Goal: Transaction & Acquisition: Purchase product/service

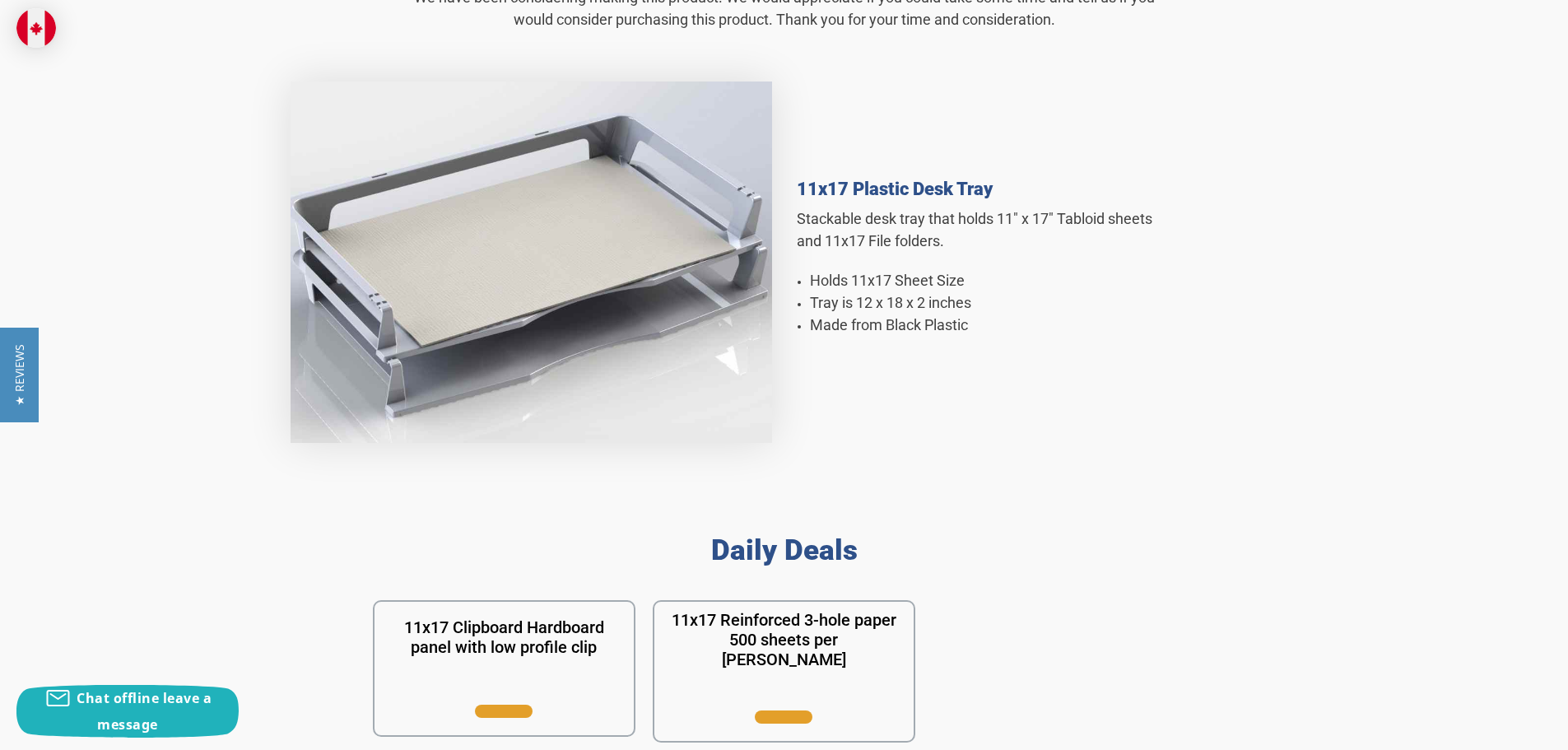
scroll to position [1235, 0]
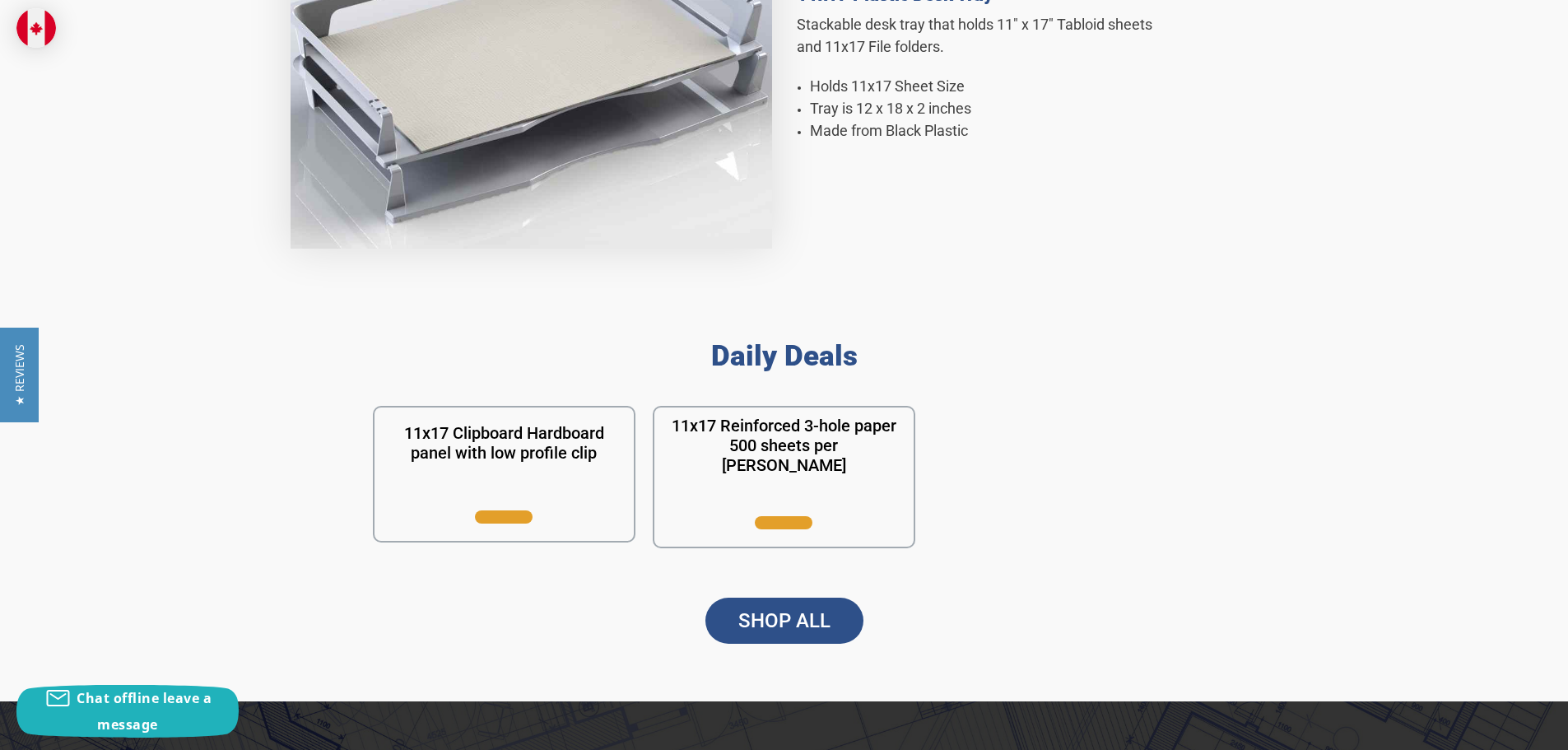
click at [824, 627] on link "SHOP ALL" at bounding box center [784, 620] width 158 height 46
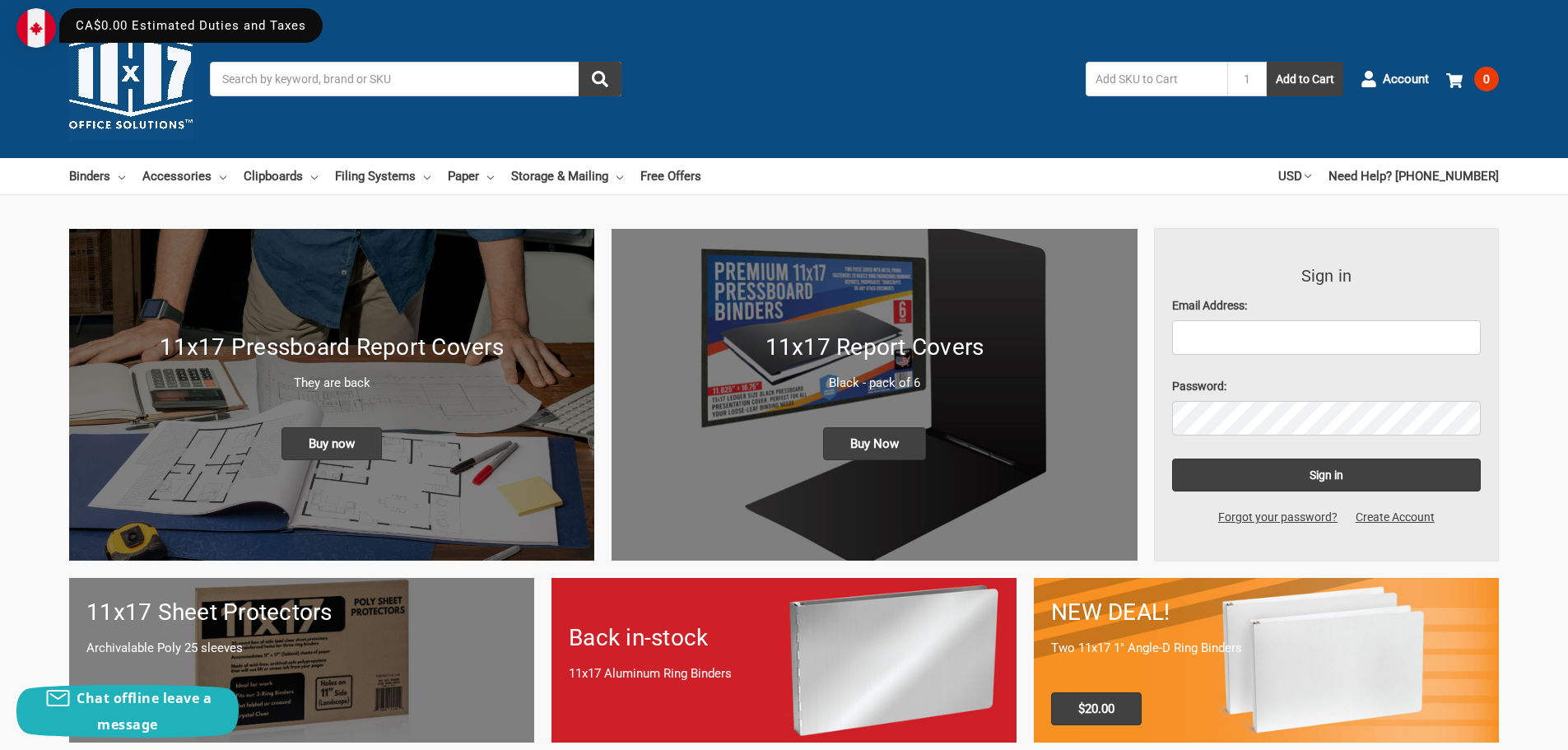
click at [359, 94] on input "Search" at bounding box center [416, 79] width 412 height 35
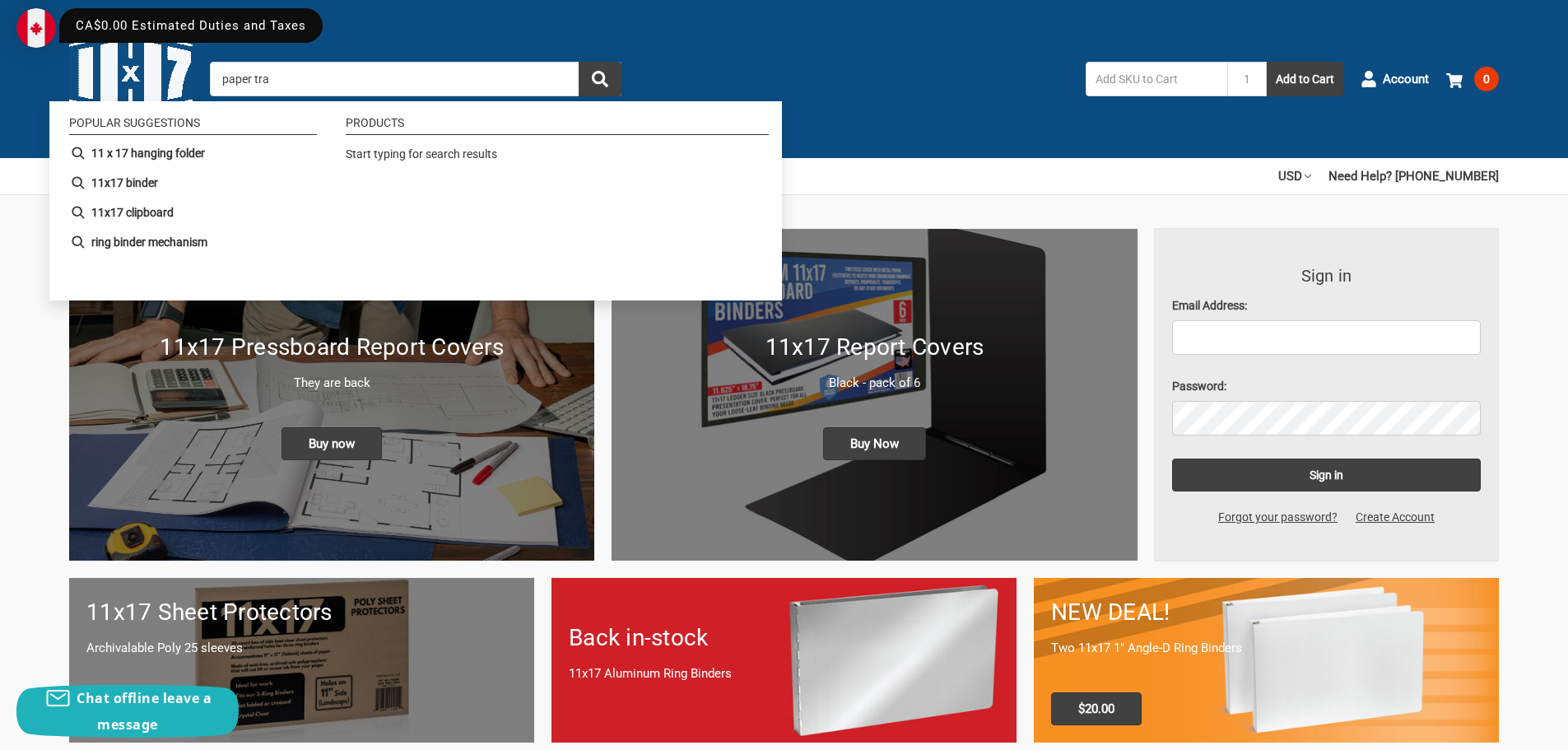
type input "paper tray"
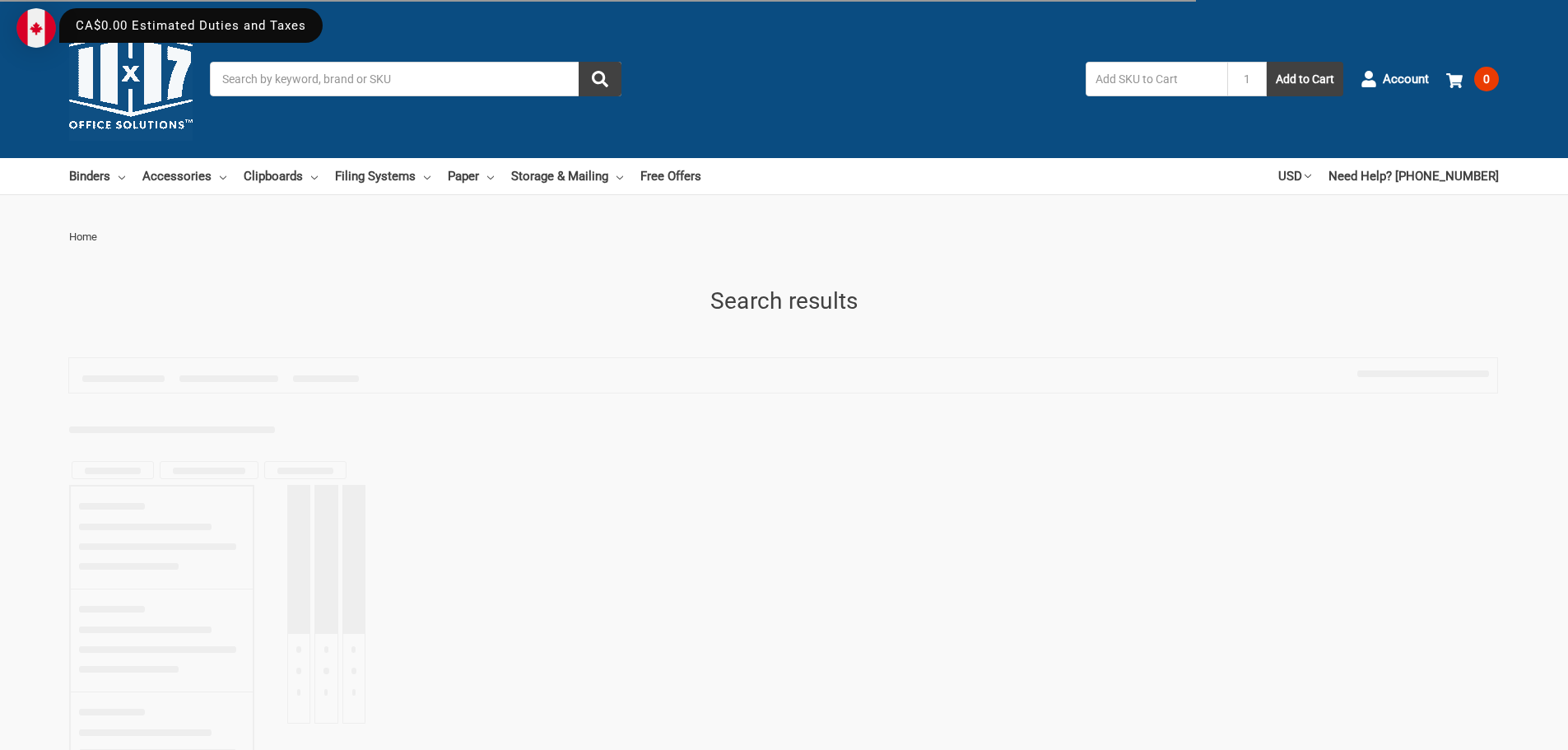
type input "paper tray"
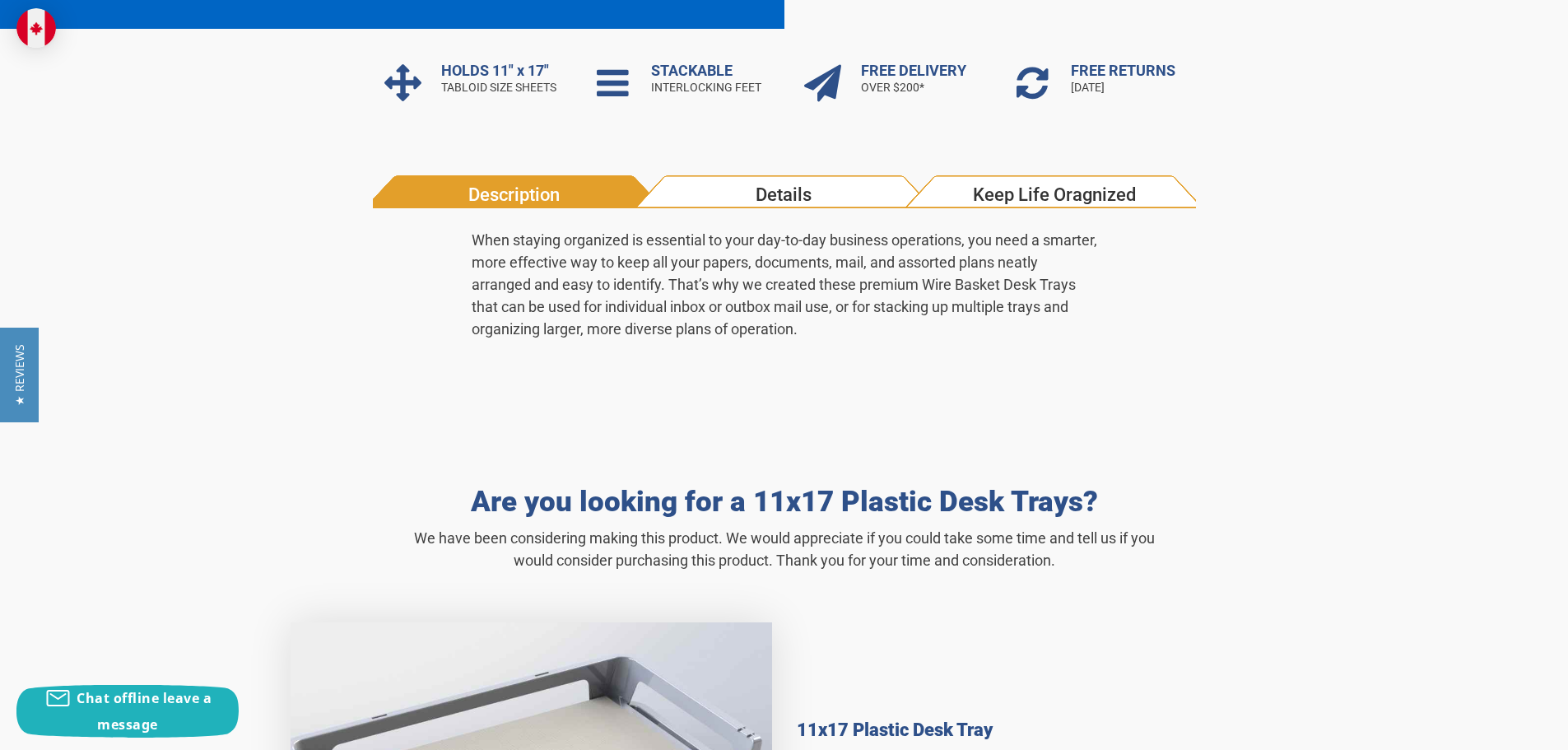
scroll to position [494, 0]
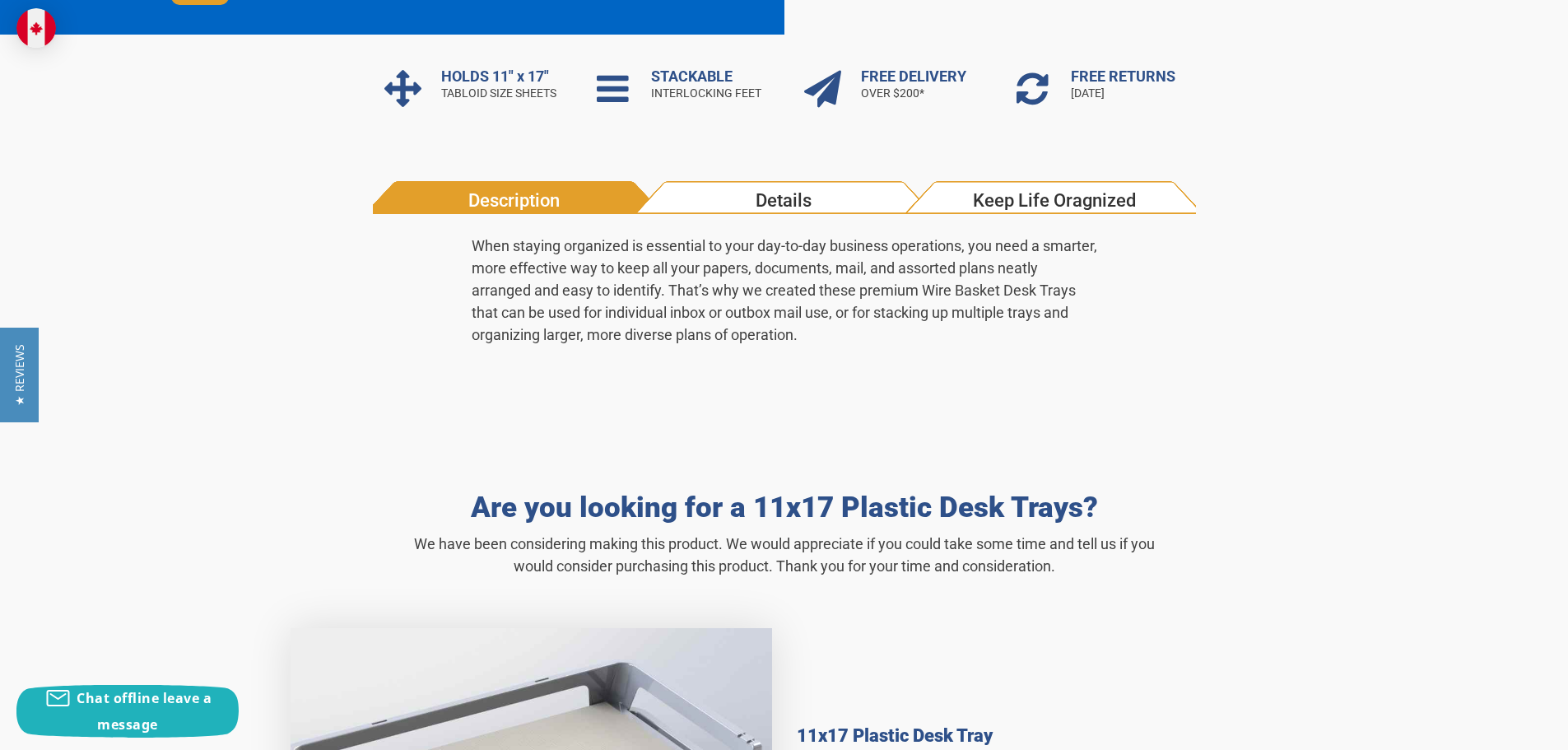
click at [1035, 513] on h2 "Are you looking for a 11x17 Plastic Desk Trays?" at bounding box center [784, 507] width 741 height 34
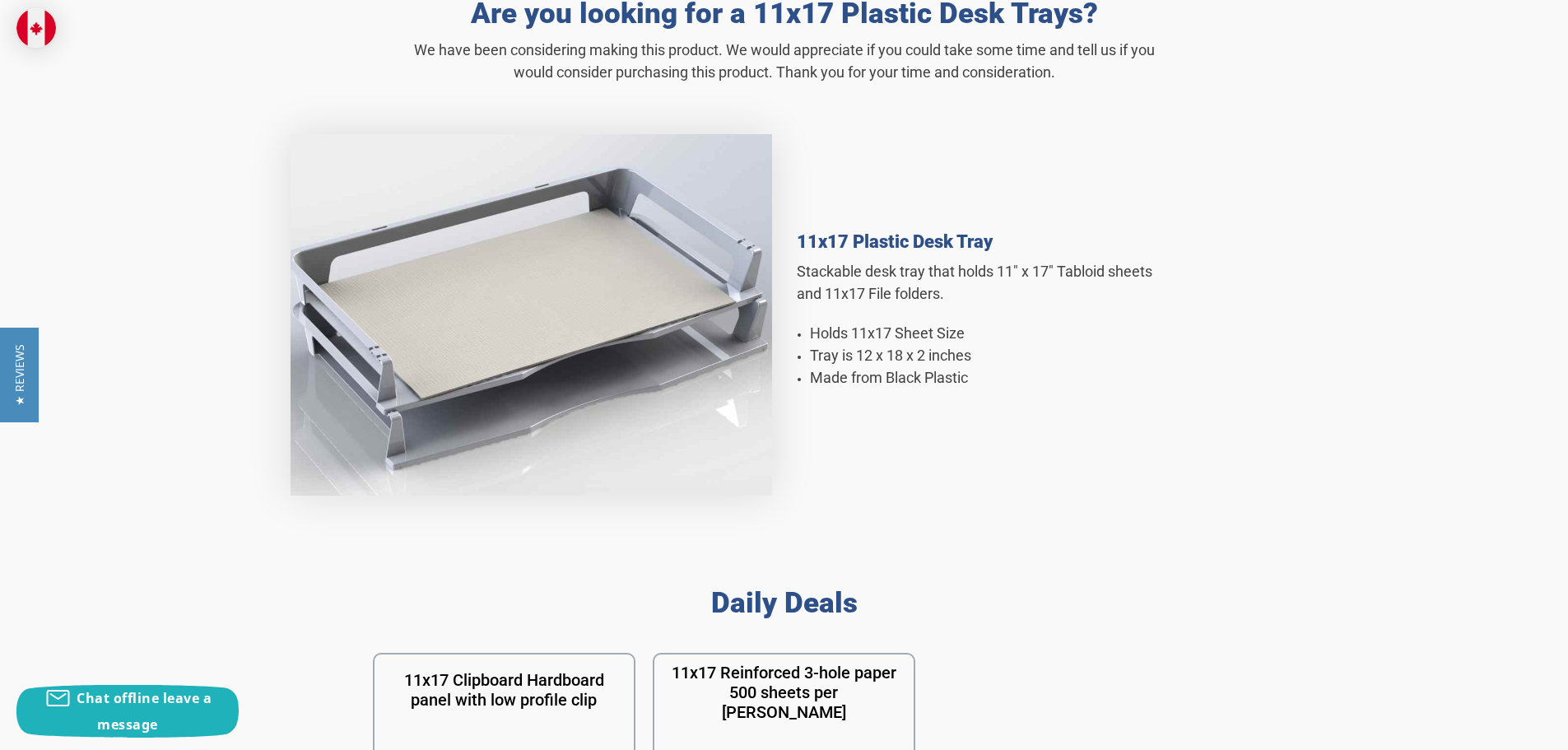
scroll to position [1399, 0]
